Goal: Transaction & Acquisition: Subscribe to service/newsletter

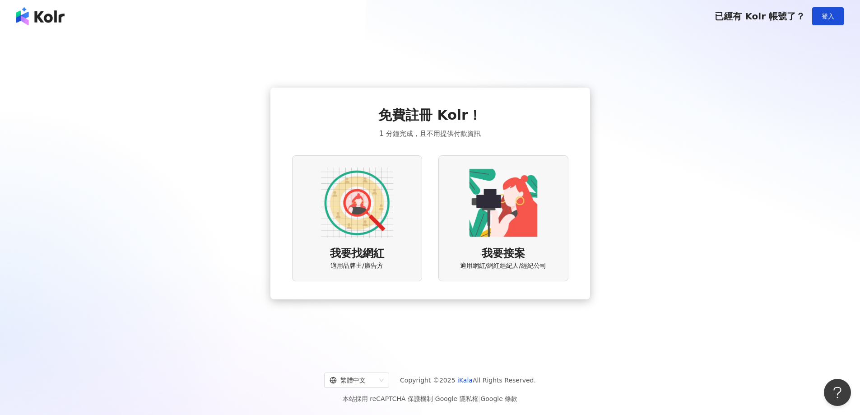
click at [354, 228] on img at bounding box center [357, 203] width 72 height 72
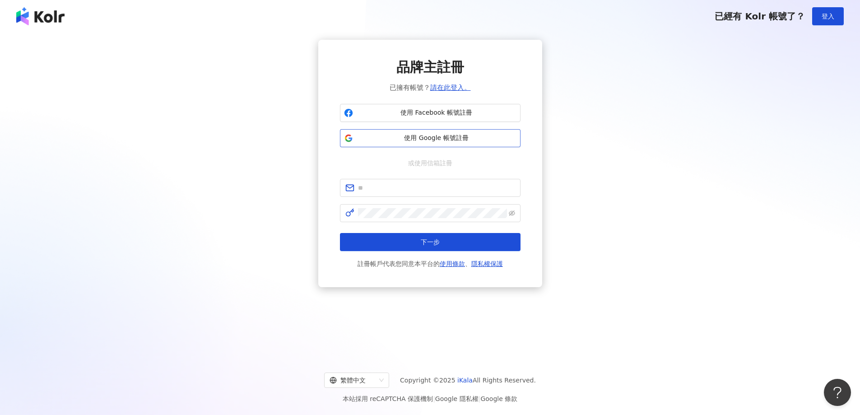
click at [397, 139] on span "使用 Google 帳號註冊" at bounding box center [437, 138] width 160 height 9
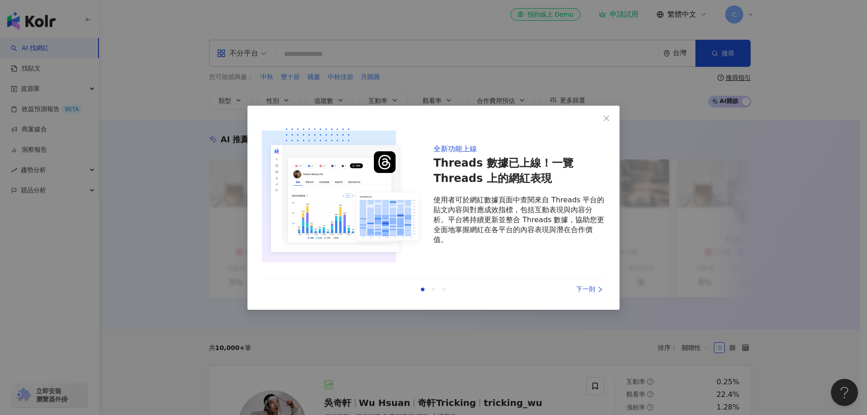
click at [590, 289] on div "下一則" at bounding box center [571, 290] width 68 height 10
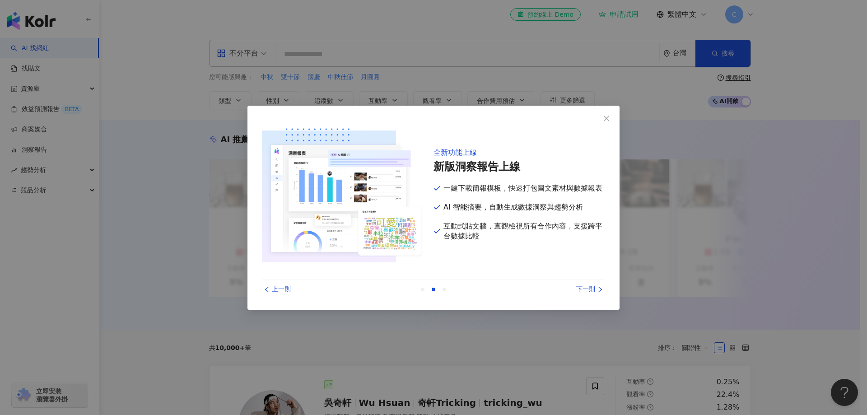
click at [589, 288] on div "下一則" at bounding box center [571, 290] width 68 height 10
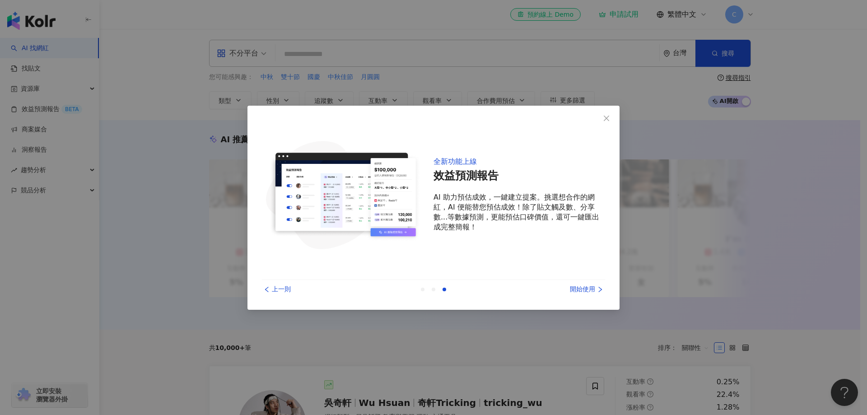
click at [589, 288] on div "開始使用" at bounding box center [571, 290] width 68 height 10
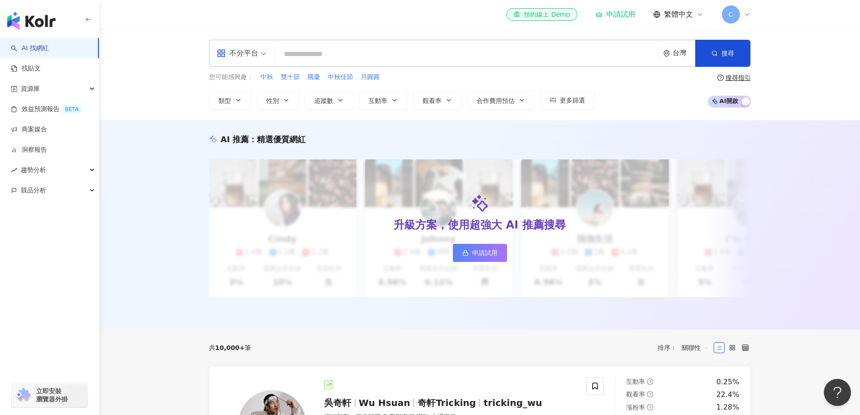
click at [159, 178] on div "AI 推薦 ： 精選優質網紅 升級方案，使用超強大 AI 推薦搜尋 申請試用 Cindy 1.4萬 1.1萬 3.2萬 互動率 5% 商業合作比例 10% 受…" at bounding box center [479, 225] width 761 height 210
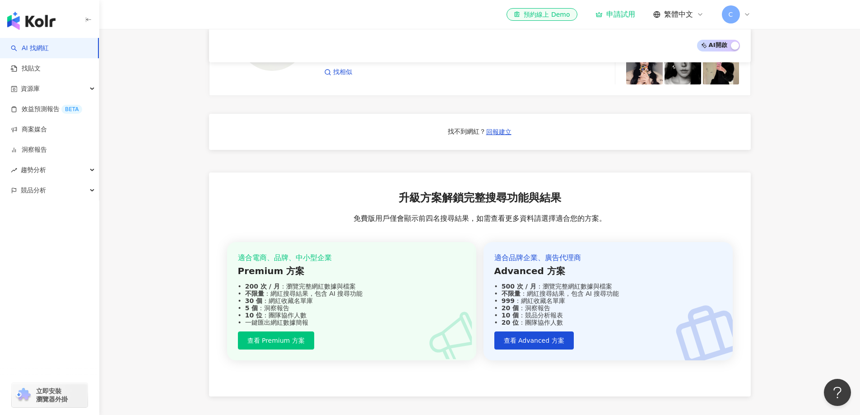
scroll to position [856, 0]
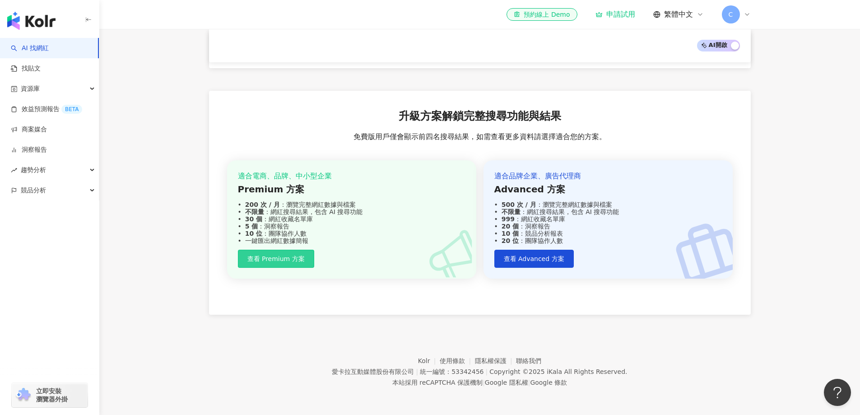
click at [282, 261] on span "查看 Premium 方案" at bounding box center [276, 258] width 57 height 7
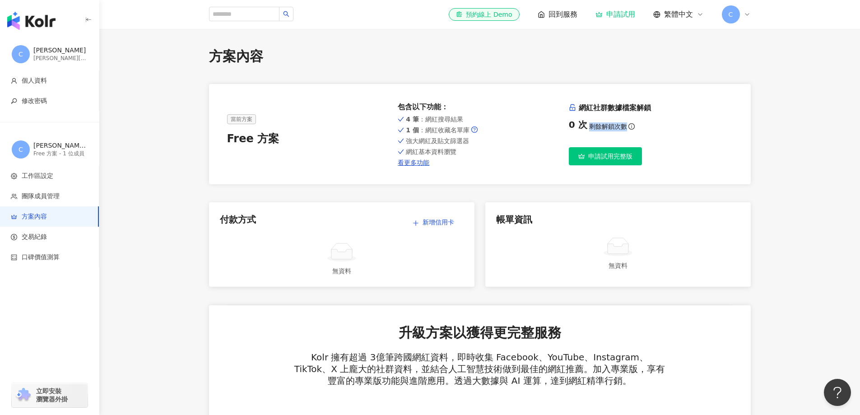
drag, startPoint x: 589, startPoint y: 127, endPoint x: 628, endPoint y: 123, distance: 39.5
click at [628, 123] on div "0 次 剩餘解鎖次數" at bounding box center [651, 124] width 164 height 13
